Goal: Information Seeking & Learning: Learn about a topic

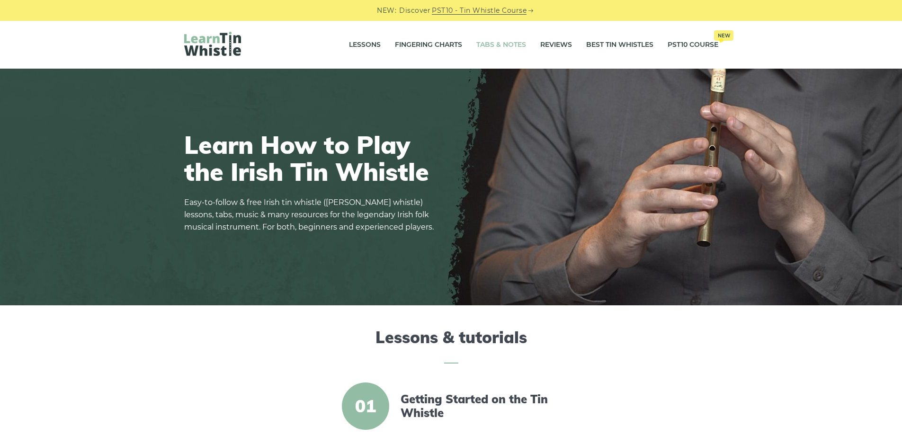
click at [499, 48] on link "Tabs & Notes" at bounding box center [501, 45] width 50 height 24
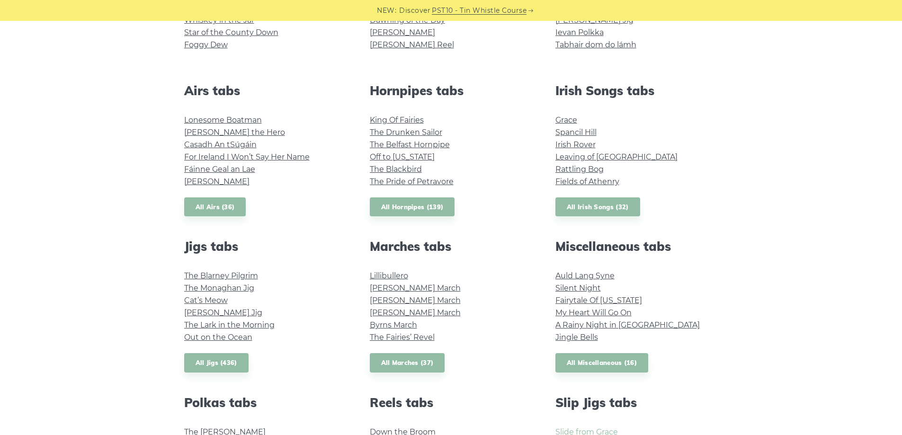
scroll to position [426, 0]
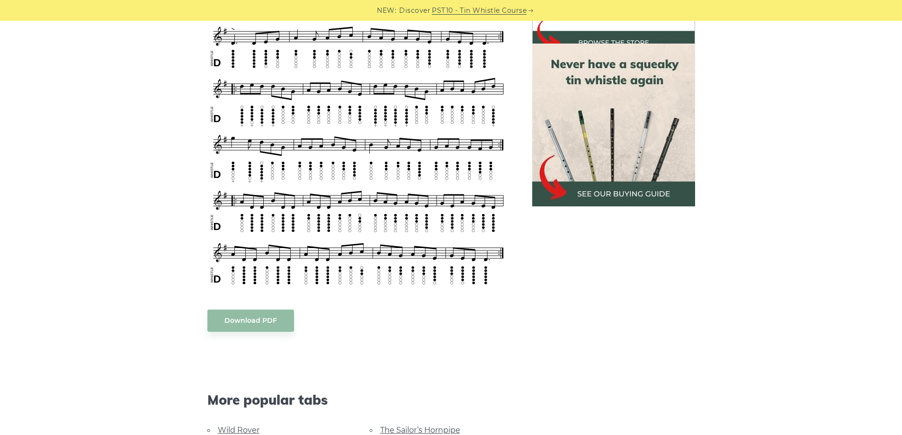
scroll to position [237, 0]
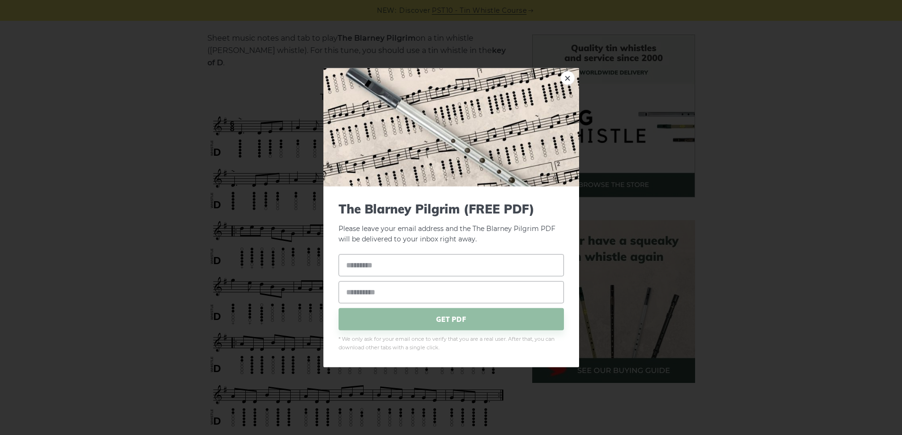
drag, startPoint x: 413, startPoint y: 85, endPoint x: 232, endPoint y: 107, distance: 182.2
click at [167, 116] on div "× The Blarney Pilgrim (FREE PDF) Please leave your email address and the The Bl…" at bounding box center [451, 217] width 902 height 435
click at [562, 83] on link "×" at bounding box center [567, 78] width 14 height 14
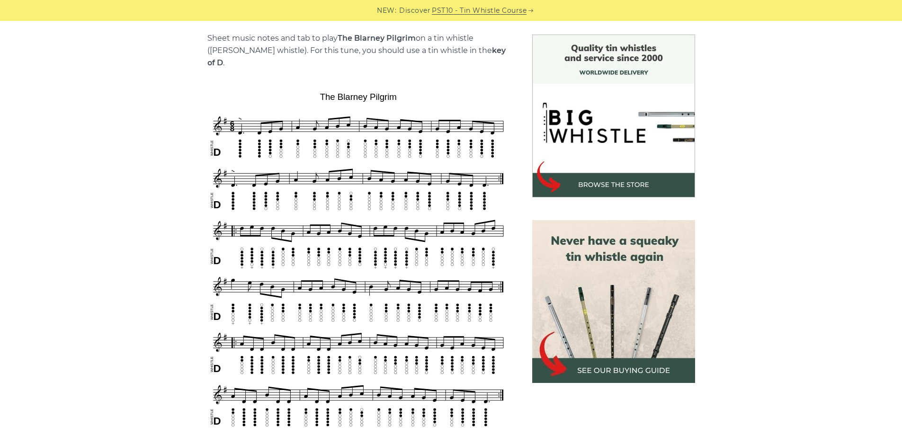
drag, startPoint x: 429, startPoint y: 75, endPoint x: 335, endPoint y: 83, distance: 94.0
click at [335, 83] on div "Sheet music notes and tab to play The Blarney Pilgrim on a tin whistle (penny w…" at bounding box center [358, 409] width 302 height 755
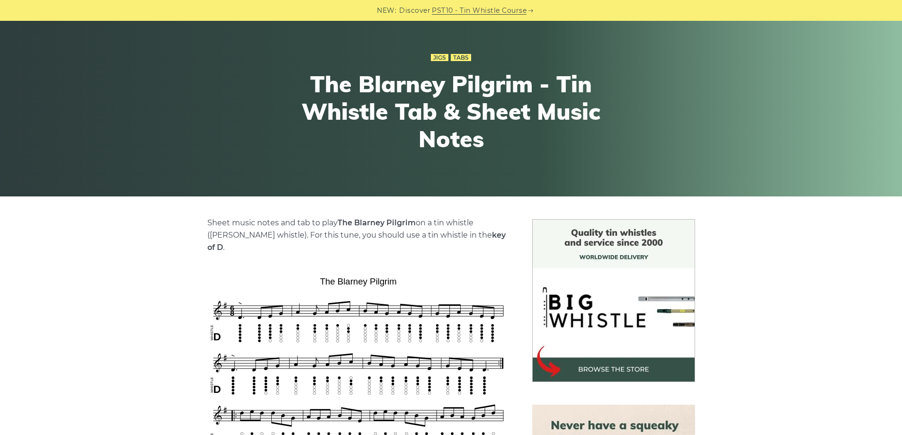
scroll to position [47, 0]
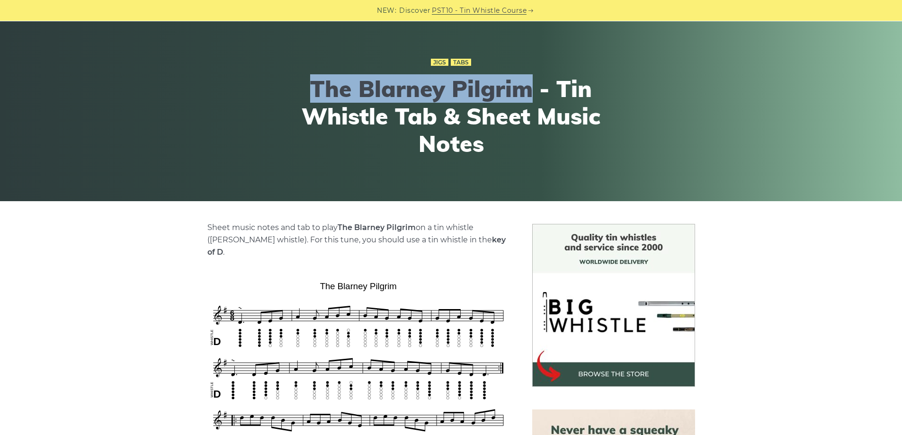
drag, startPoint x: 306, startPoint y: 89, endPoint x: 530, endPoint y: 78, distance: 224.6
click at [530, 78] on h1 "The Blarney Pilgrim - Tin Whistle Tab & Sheet Music Notes" at bounding box center [451, 116] width 348 height 82
copy h1 "The Blarney Pilgrim"
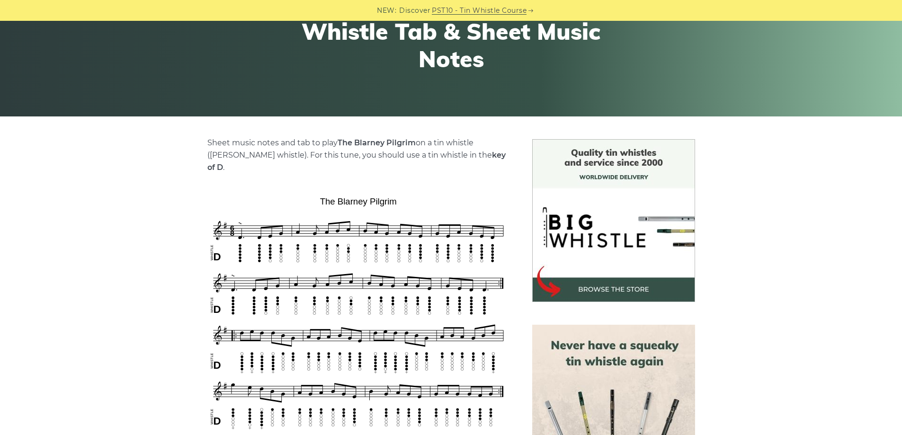
scroll to position [189, 0]
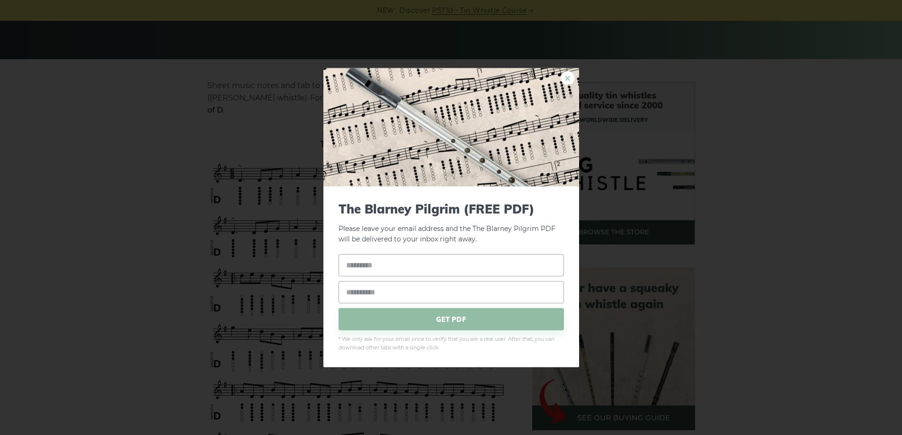
click at [566, 80] on link "×" at bounding box center [567, 78] width 14 height 14
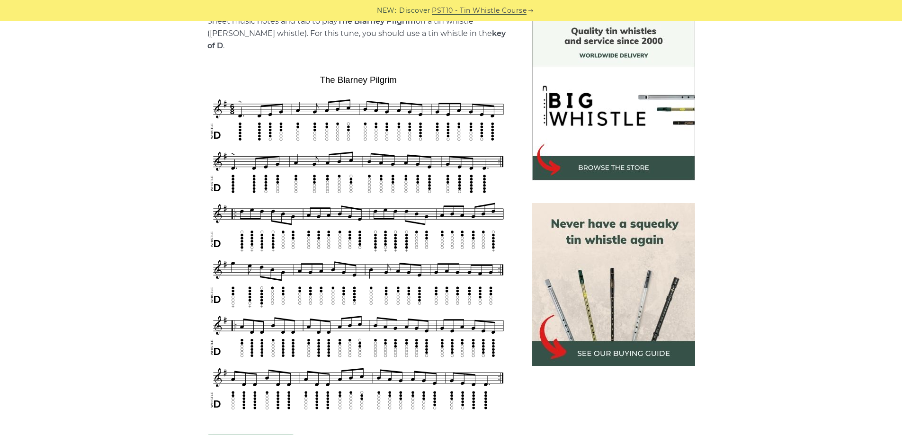
scroll to position [237, 0]
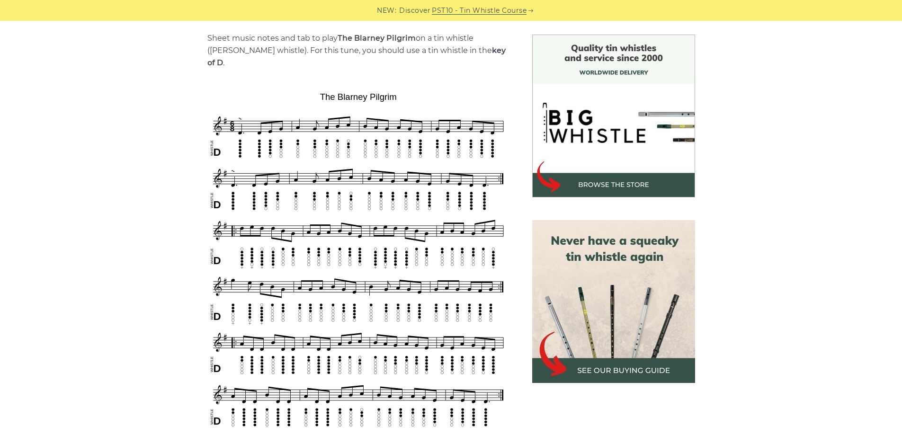
drag, startPoint x: 10, startPoint y: 214, endPoint x: 0, endPoint y: 341, distance: 127.3
click at [0, 341] on div "Sheet music notes and tab to play The Blarney Pilgrim on a tin whistle (penny w…" at bounding box center [451, 411] width 902 height 753
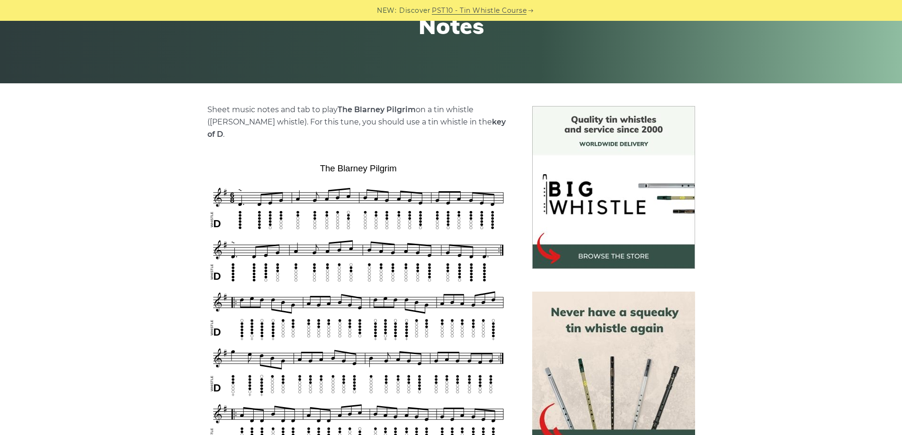
scroll to position [0, 0]
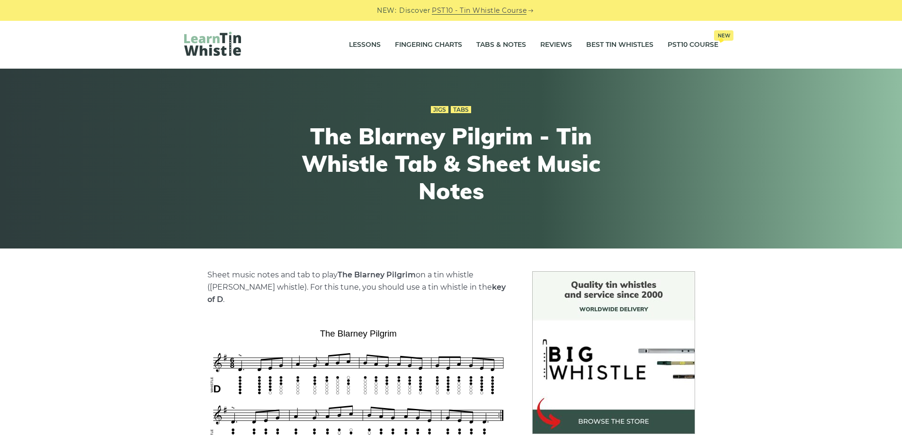
click at [342, 277] on strong "The Blarney Pilgrim" at bounding box center [377, 274] width 78 height 9
drag, startPoint x: 338, startPoint y: 275, endPoint x: 397, endPoint y: 271, distance: 58.8
click at [399, 271] on strong "The Blarney Pilgrim" at bounding box center [377, 274] width 78 height 9
click at [451, 41] on link "Fingering Charts" at bounding box center [428, 45] width 67 height 24
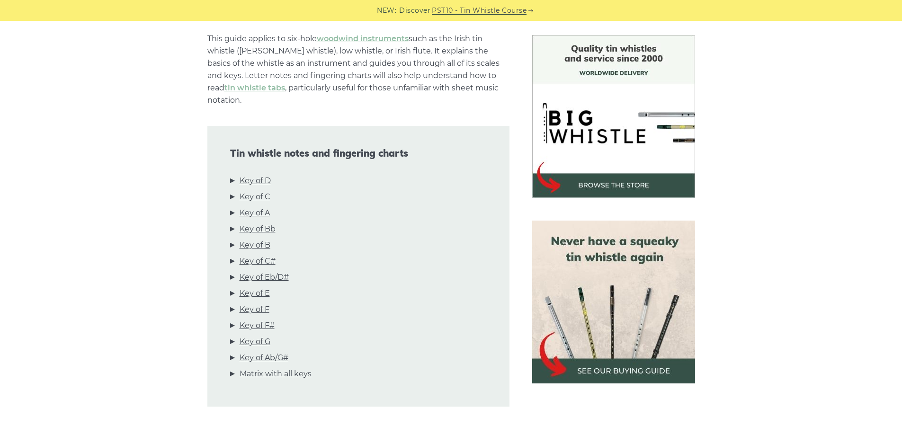
scroll to position [237, 0]
click at [259, 174] on link "Key of D" at bounding box center [255, 180] width 31 height 12
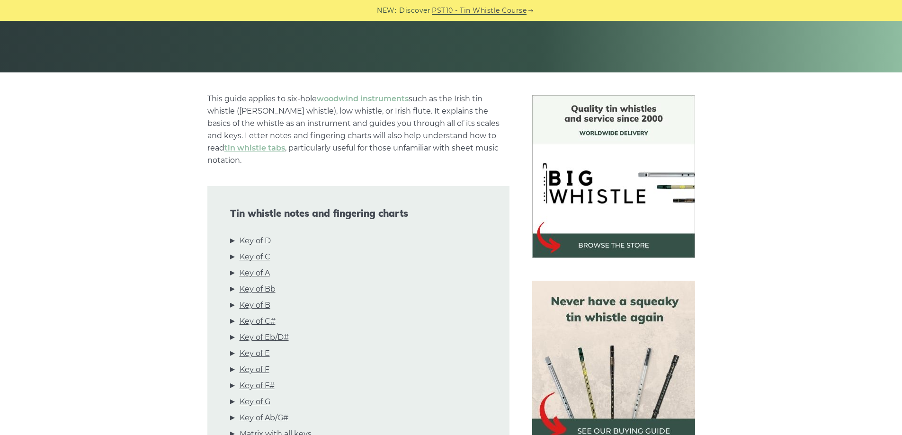
scroll to position [0, 0]
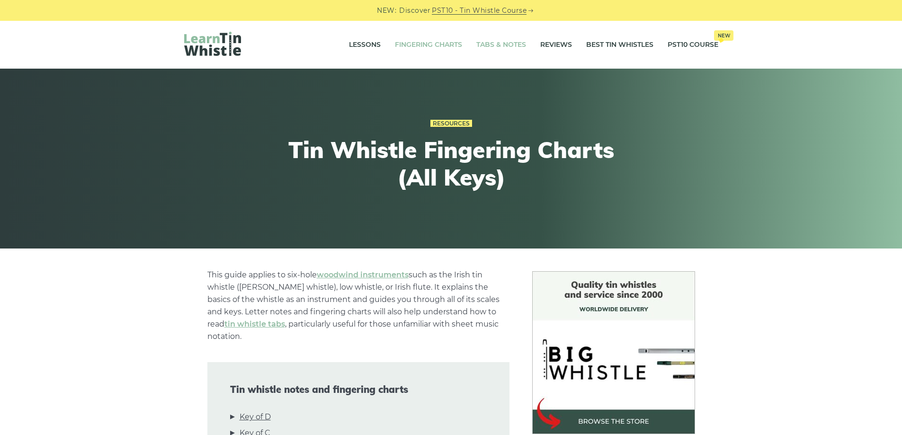
click at [491, 41] on link "Tabs & Notes" at bounding box center [501, 45] width 50 height 24
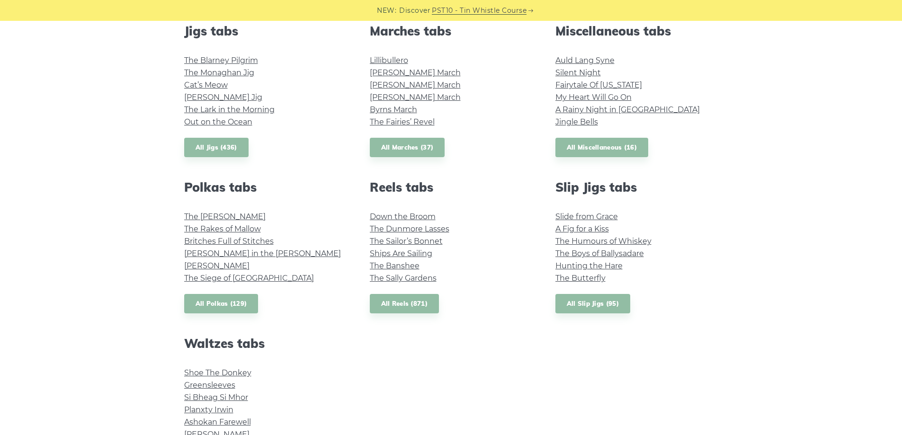
scroll to position [568, 0]
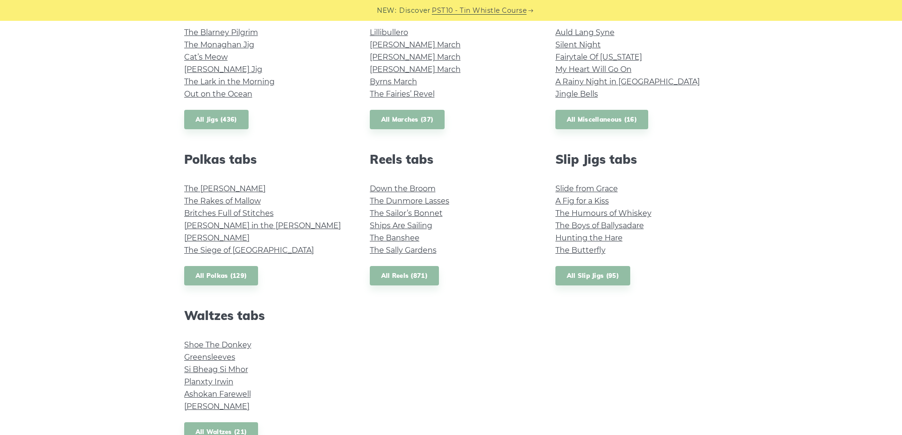
click at [204, 364] on li "Si­ Bheag Si­ Mhor" at bounding box center [265, 370] width 163 height 12
click at [205, 359] on link "Greensleeves" at bounding box center [209, 357] width 51 height 9
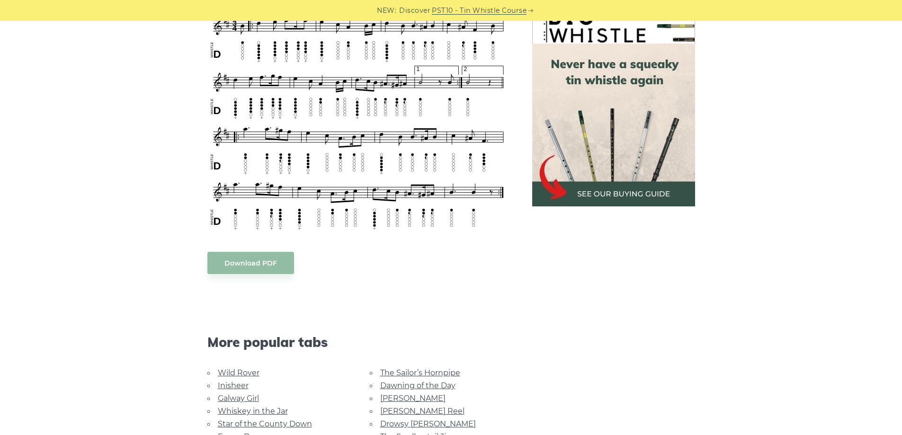
scroll to position [237, 0]
